Goal: Understand process/instructions: Learn about a topic

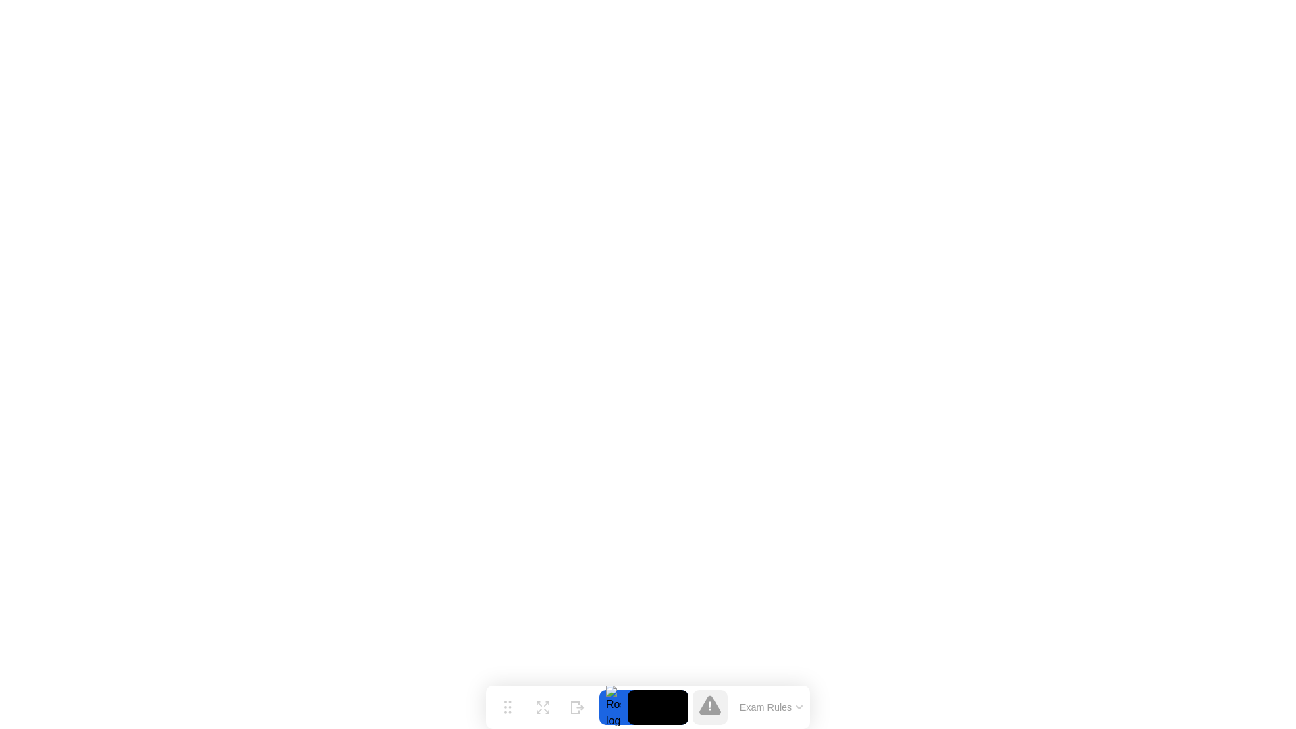
click at [752, 703] on button "Exam Rules" at bounding box center [772, 707] width 72 height 12
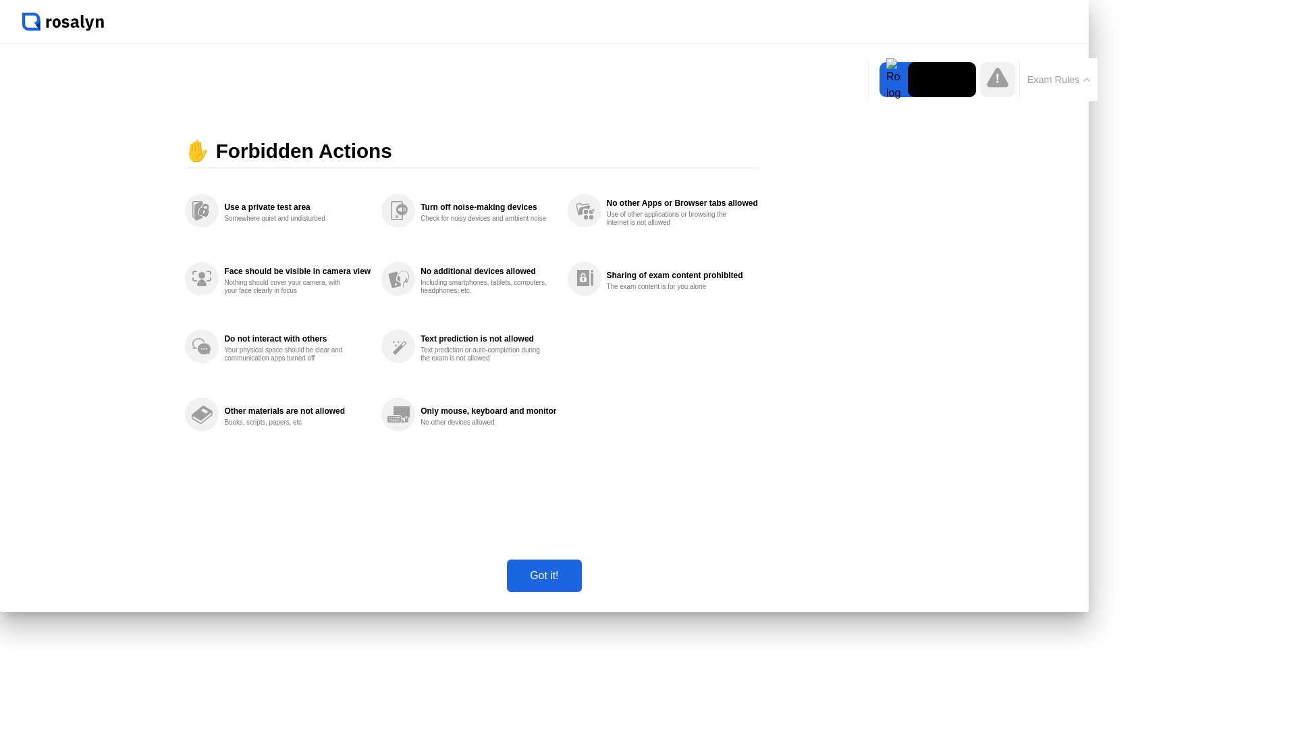
click at [577, 582] on div "Got it!" at bounding box center [544, 576] width 66 height 12
click at [1068, 82] on button "Exam Rules" at bounding box center [1059, 80] width 72 height 12
click at [577, 582] on div "Got it!" at bounding box center [544, 576] width 66 height 12
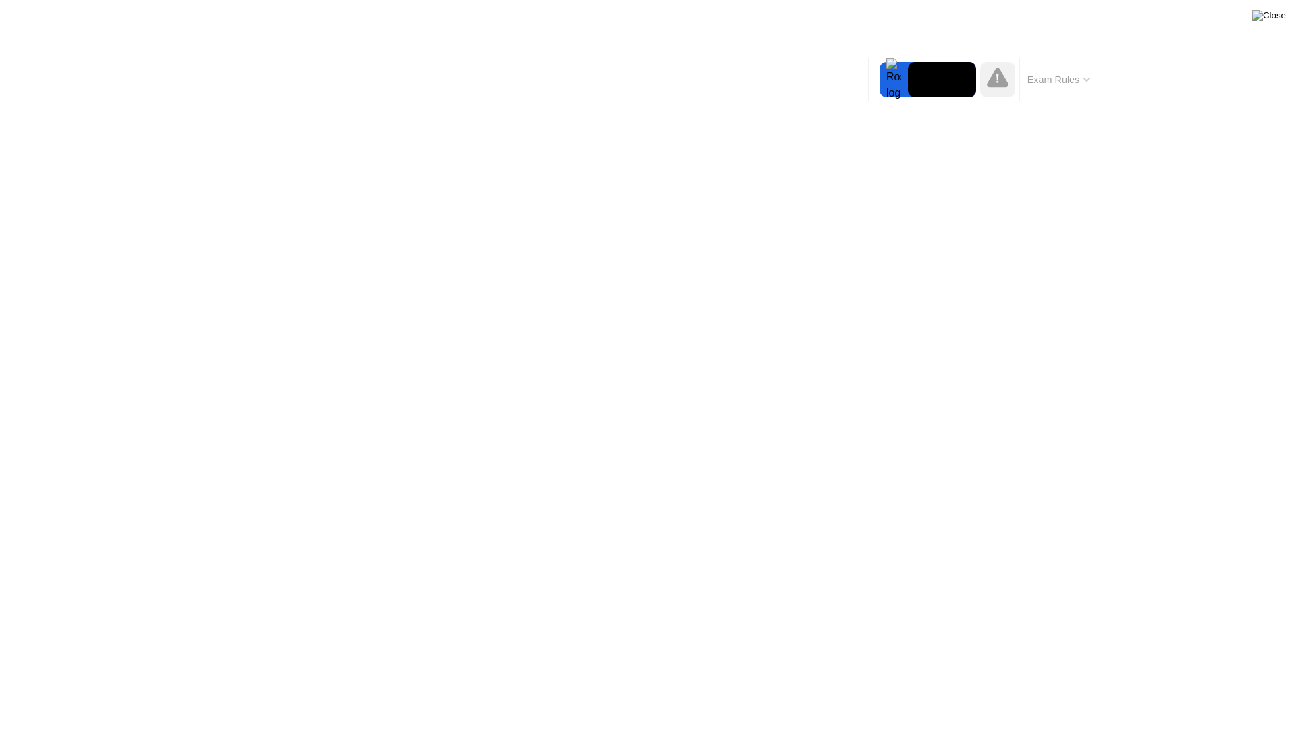
click at [1278, 13] on img at bounding box center [1269, 15] width 34 height 11
click at [894, 78] on div at bounding box center [893, 79] width 28 height 35
click at [952, 82] on video at bounding box center [942, 79] width 68 height 35
click at [1000, 85] on icon at bounding box center [998, 77] width 22 height 20
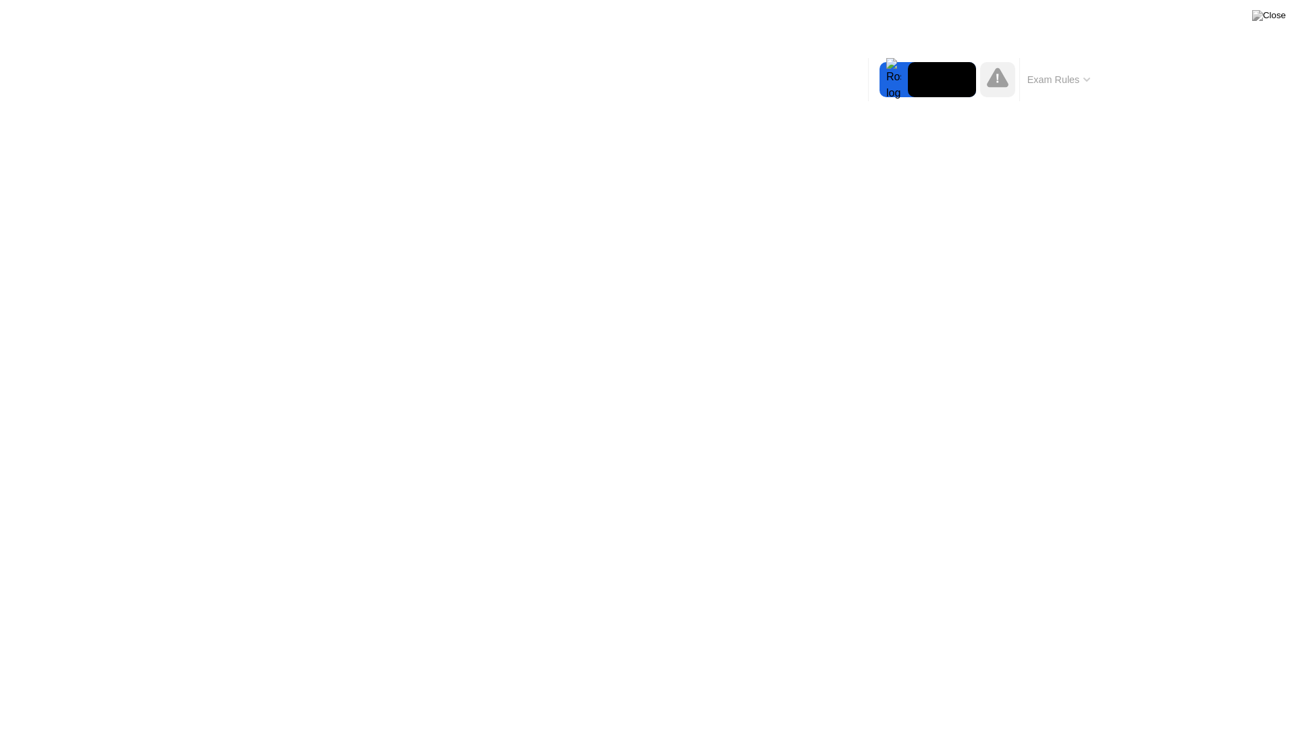
click at [1042, 80] on button "Exam Rules" at bounding box center [1059, 80] width 72 height 12
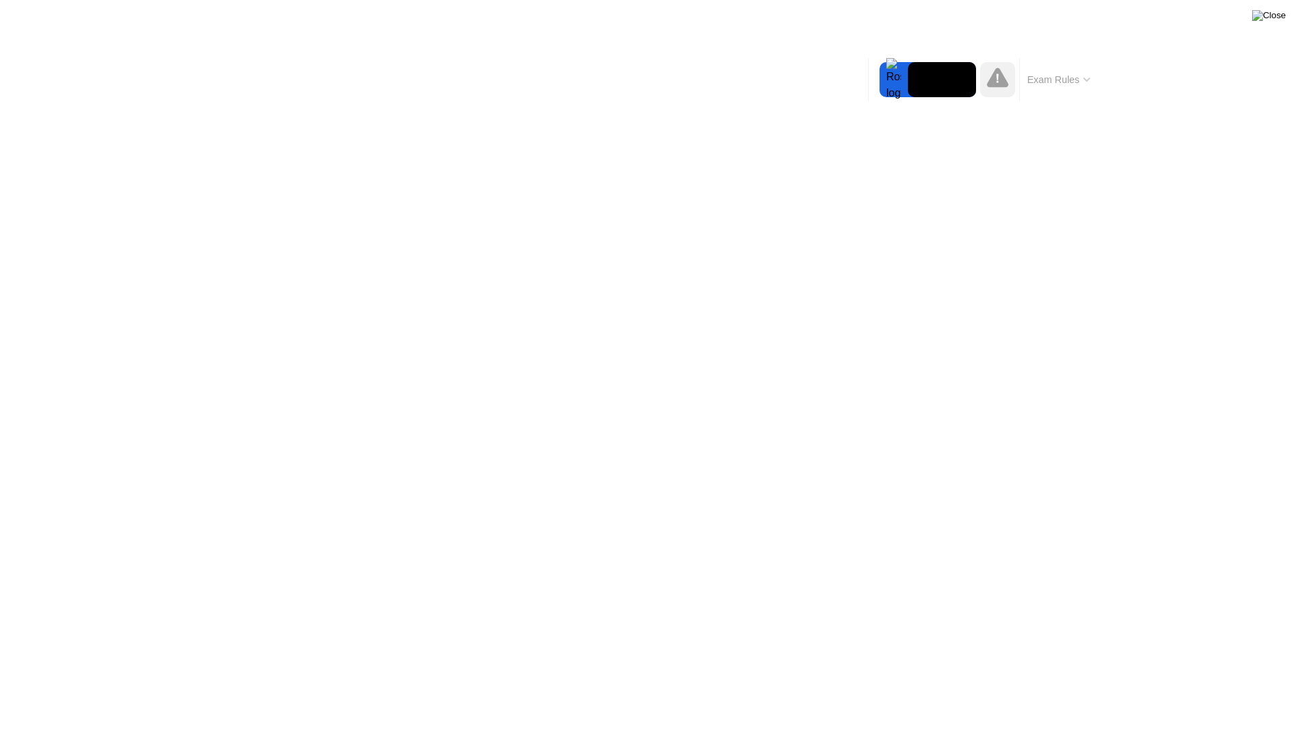
click at [1279, 18] on img at bounding box center [1269, 15] width 34 height 11
